Goal: Task Accomplishment & Management: Use online tool/utility

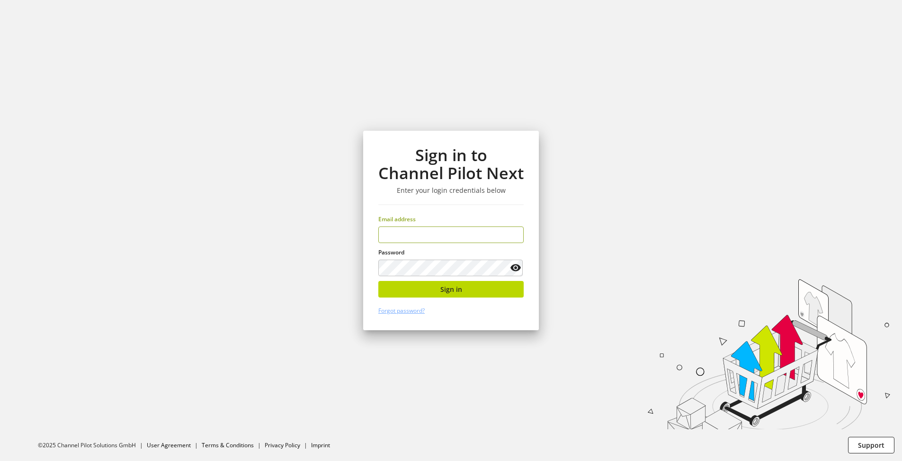
click at [431, 237] on input "email" at bounding box center [450, 234] width 145 height 17
type input "**********"
click at [444, 285] on span "Sign in" at bounding box center [451, 289] width 22 height 10
click at [463, 291] on button "Sign in" at bounding box center [450, 289] width 145 height 17
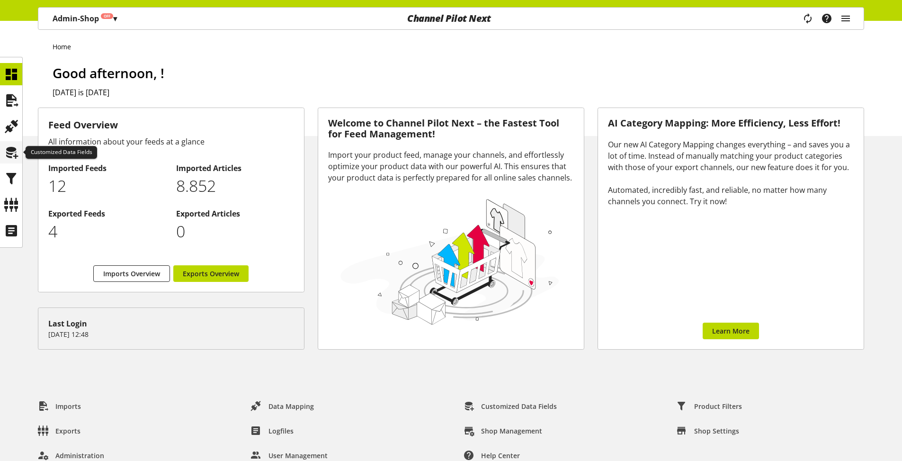
click at [15, 155] on icon at bounding box center [11, 152] width 15 height 19
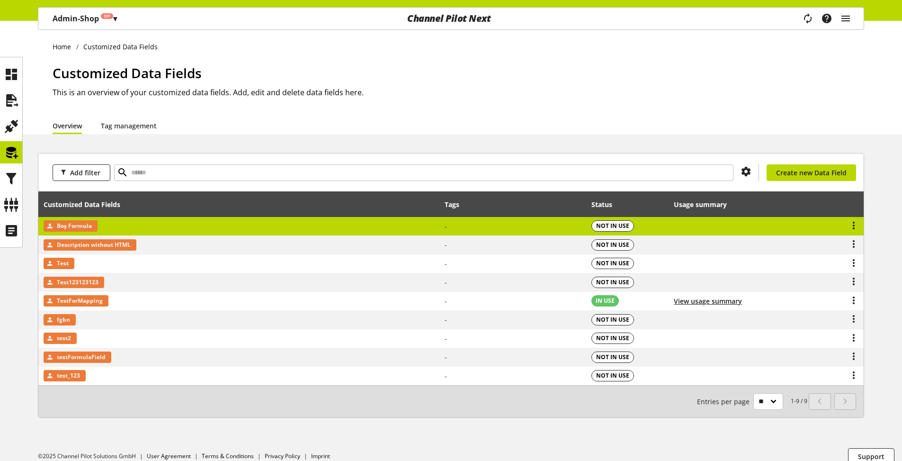
click at [474, 230] on td "-" at bounding box center [513, 226] width 147 height 19
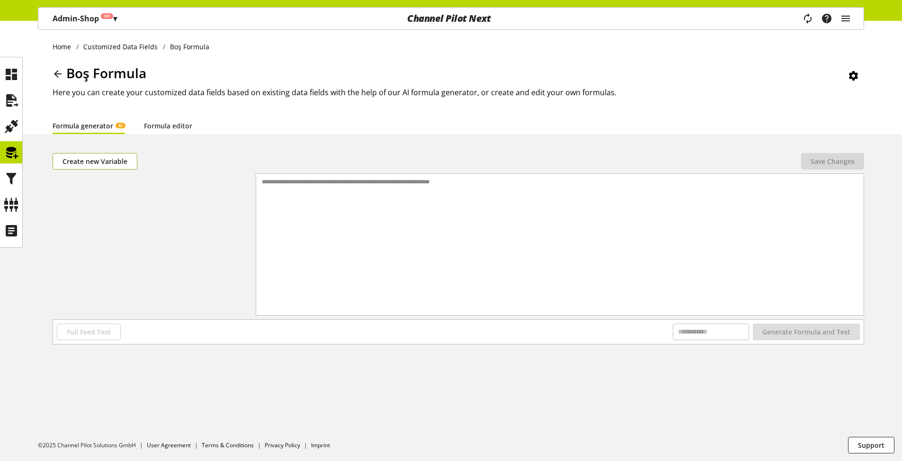
click at [103, 164] on span "Create new Variable" at bounding box center [95, 161] width 65 height 10
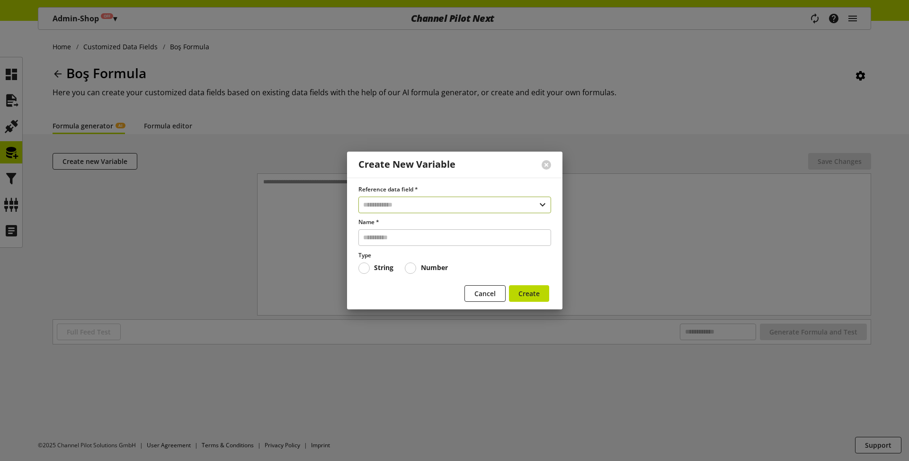
click at [441, 206] on input "text" at bounding box center [455, 205] width 193 height 17
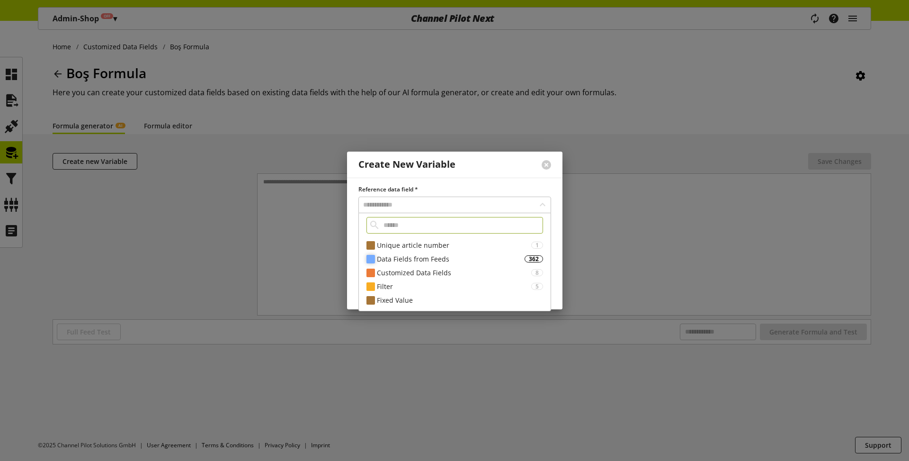
click at [423, 259] on div "Data Fields from Feeds" at bounding box center [451, 259] width 148 height 10
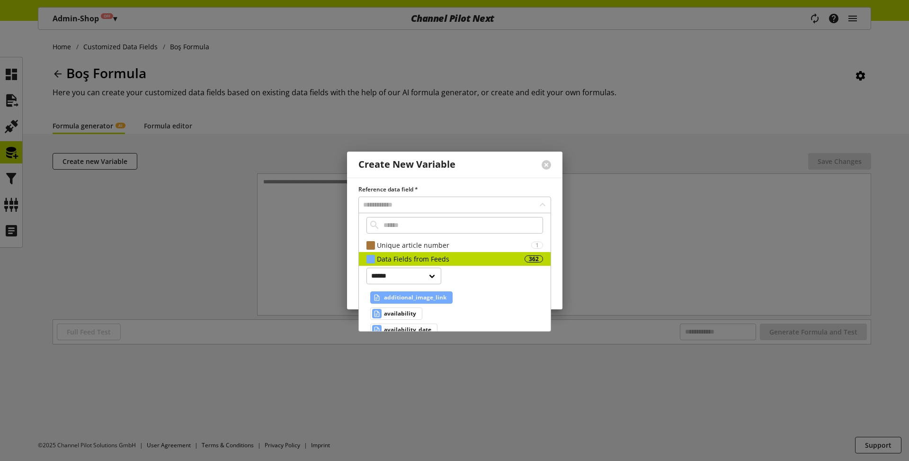
click at [421, 295] on span "additional_image_link" at bounding box center [415, 297] width 63 height 11
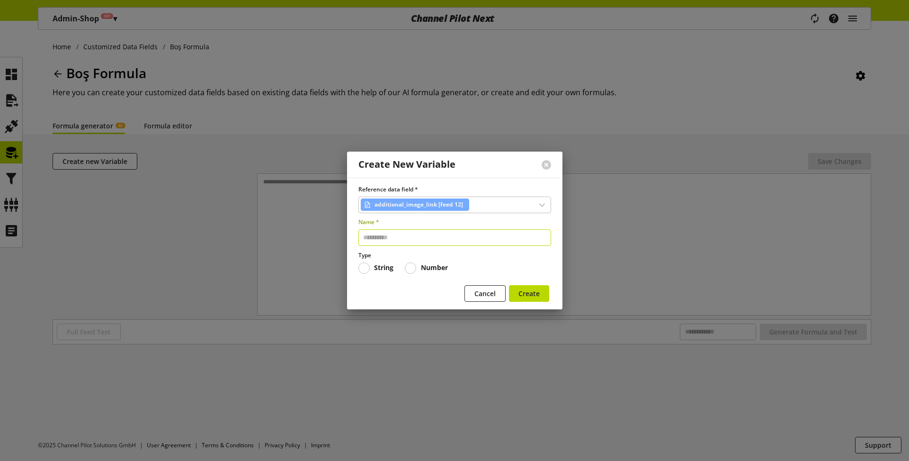
click at [446, 238] on input "text" at bounding box center [455, 237] width 193 height 17
type input "****"
click at [542, 302] on div "Cancel Create" at bounding box center [455, 295] width 193 height 20
click at [530, 294] on span "Create" at bounding box center [529, 293] width 21 height 10
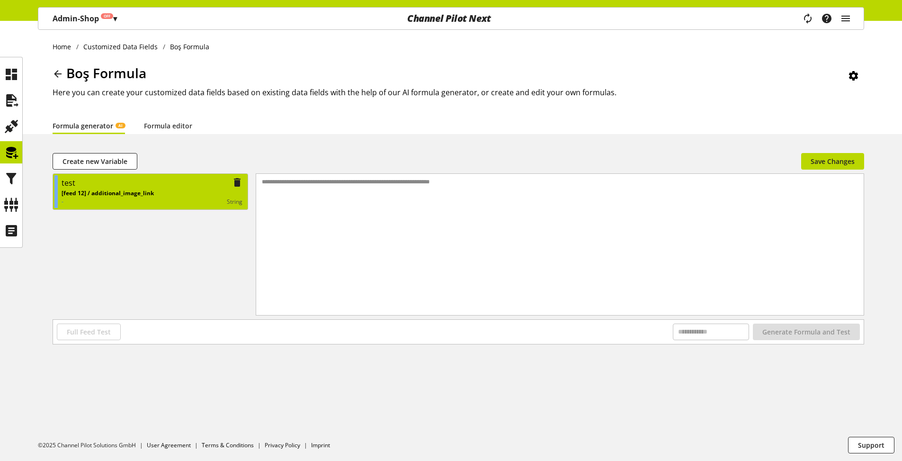
click at [162, 185] on div "test" at bounding box center [152, 183] width 181 height 12
